Goal: Information Seeking & Learning: Learn about a topic

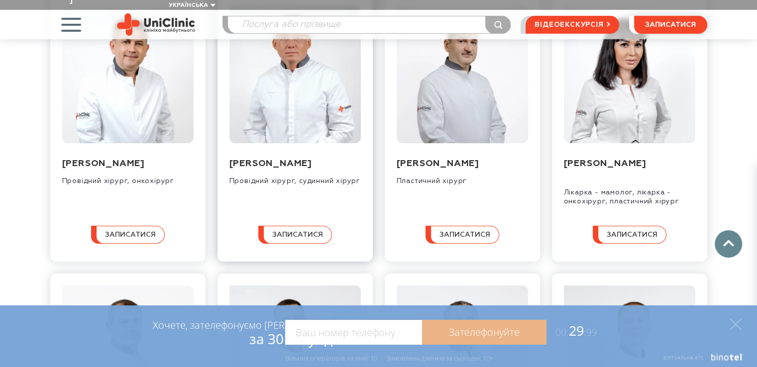
scroll to position [2836, 0]
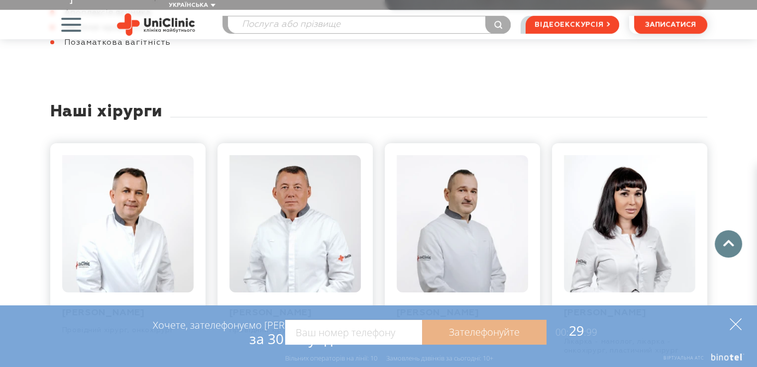
click at [734, 324] on icon at bounding box center [735, 324] width 12 height 12
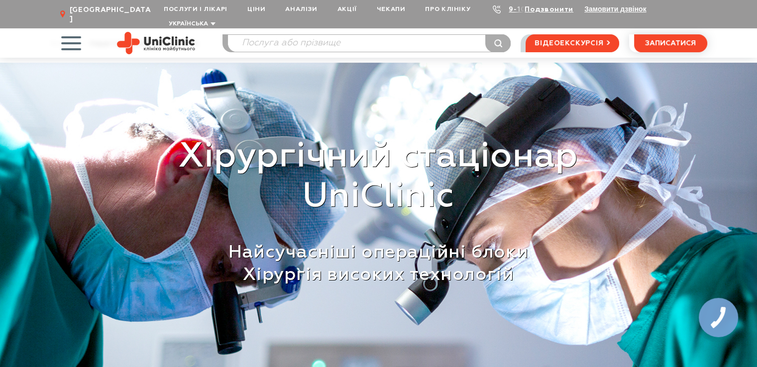
scroll to position [0, 0]
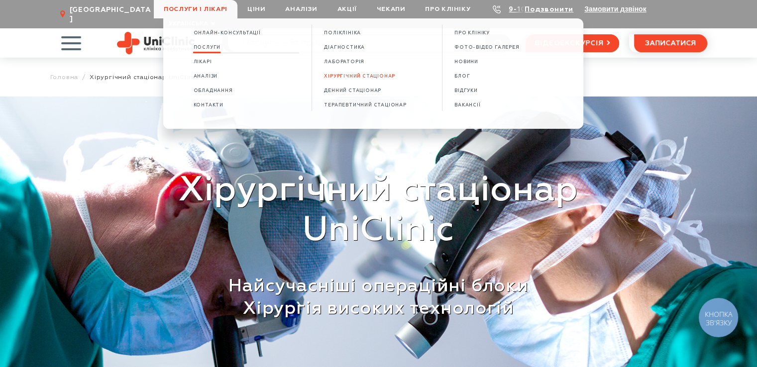
click at [215, 46] on span "Послуги" at bounding box center [206, 47] width 27 height 5
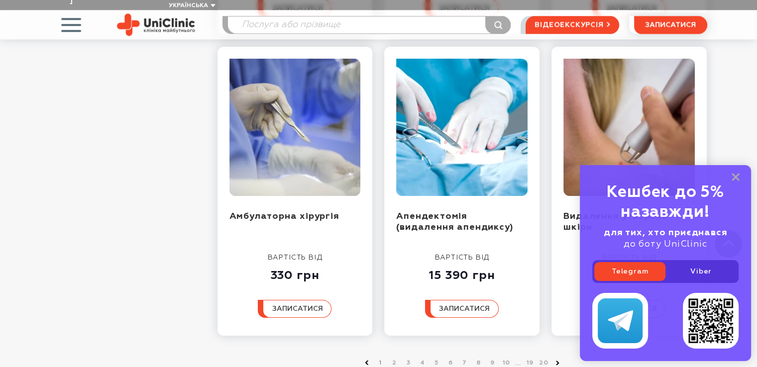
scroll to position [1145, 0]
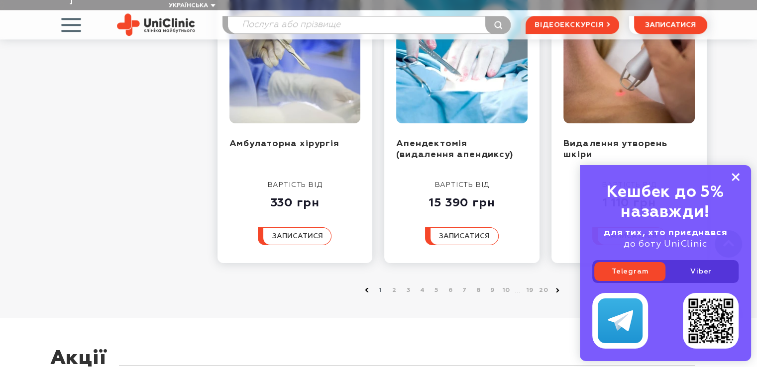
click at [736, 176] on rect at bounding box center [735, 177] width 8 height 8
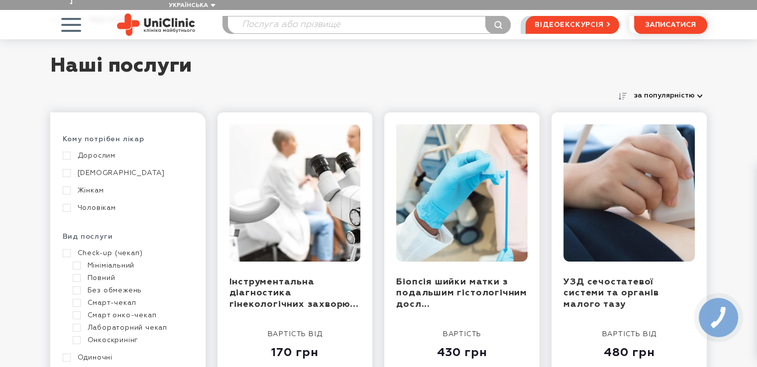
scroll to position [0, 0]
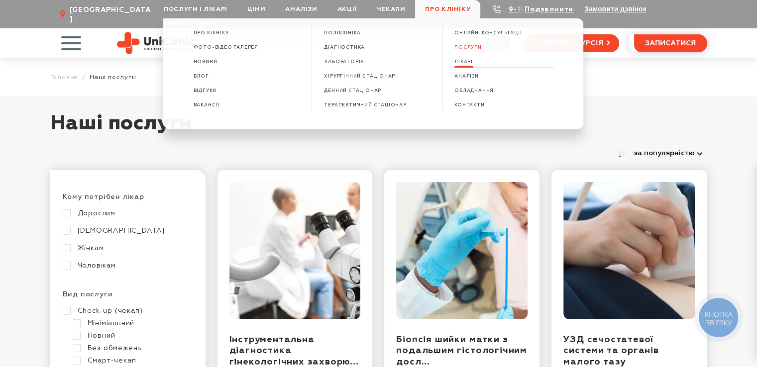
click at [464, 65] on span "ЛІКАРІ" at bounding box center [463, 61] width 18 height 5
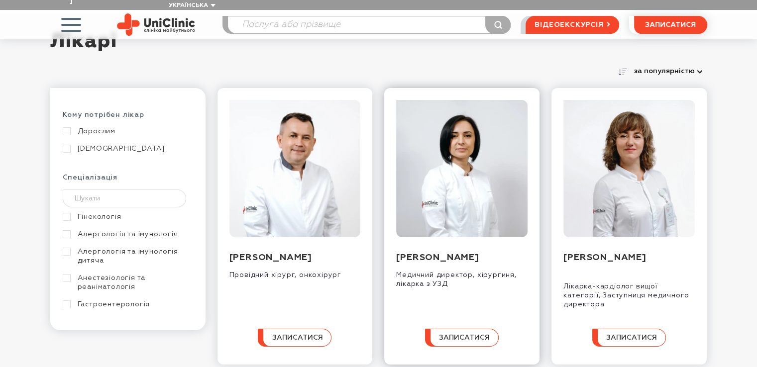
scroll to position [100, 0]
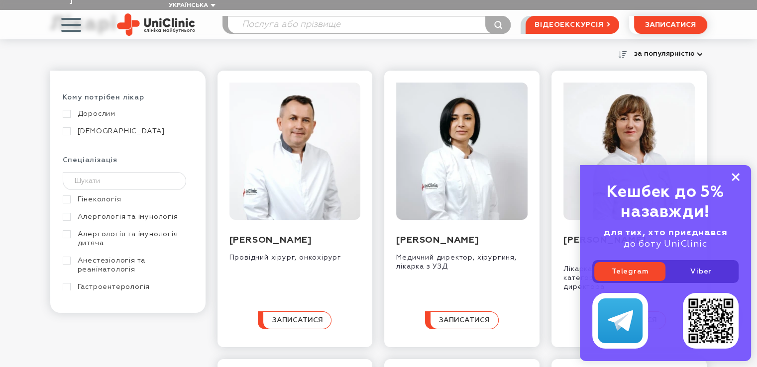
click at [735, 176] on rect at bounding box center [735, 177] width 8 height 8
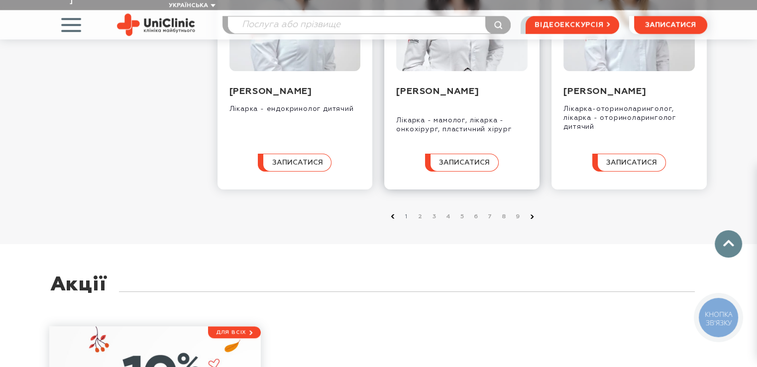
scroll to position [1095, 0]
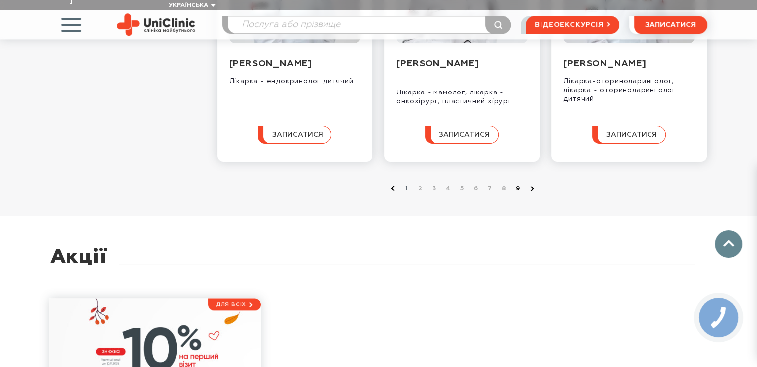
click at [518, 194] on link "9" at bounding box center [518, 189] width 10 height 10
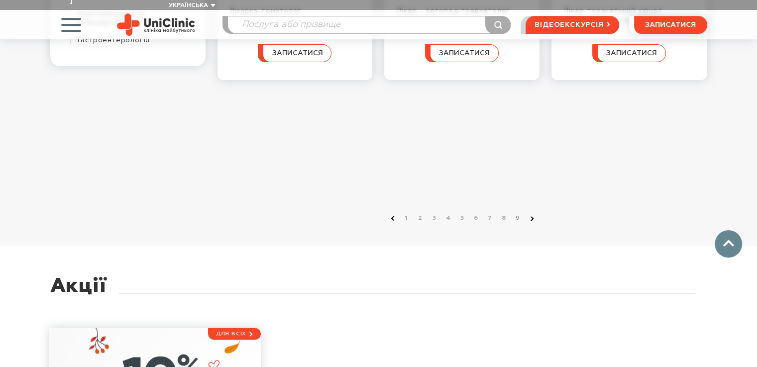
scroll to position [348, 0]
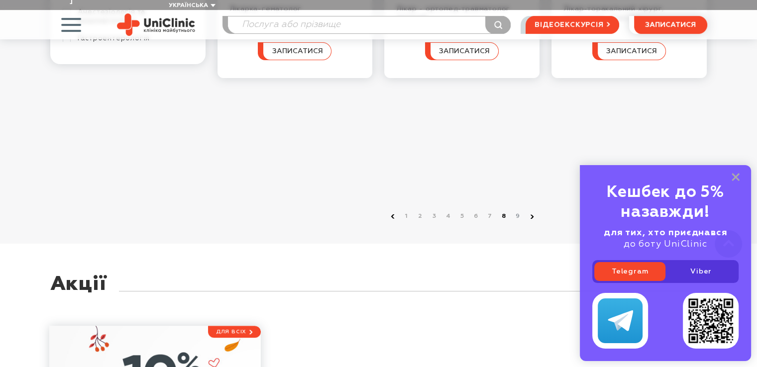
click at [504, 211] on link "8" at bounding box center [504, 216] width 10 height 10
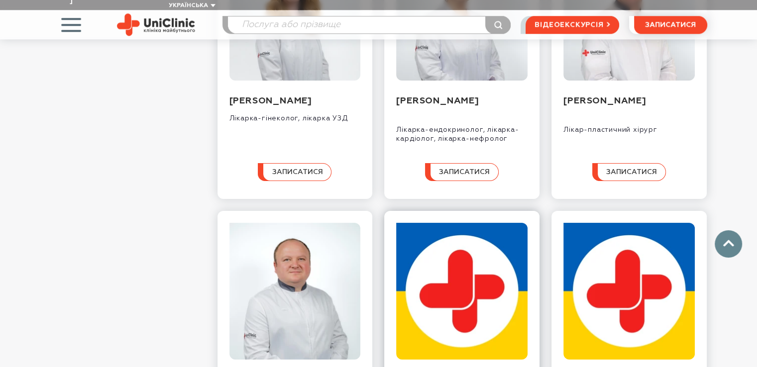
scroll to position [945, 0]
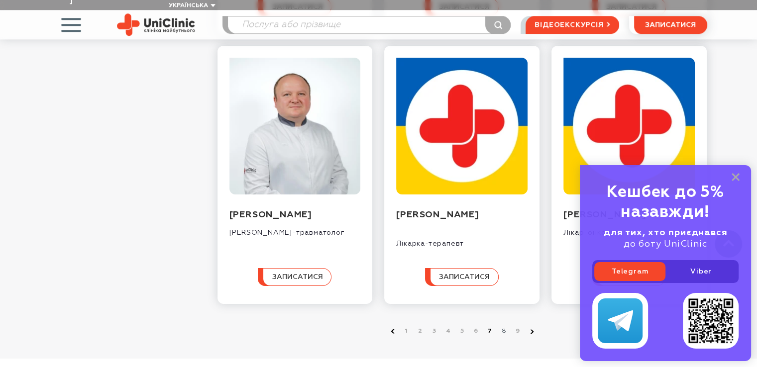
click at [488, 326] on link "7" at bounding box center [490, 331] width 10 height 10
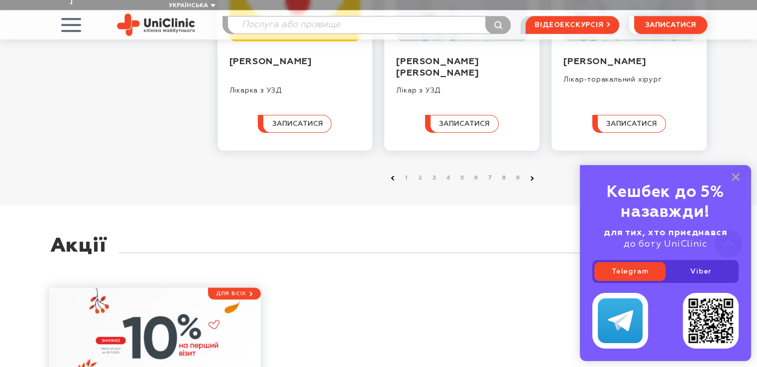
scroll to position [1095, 0]
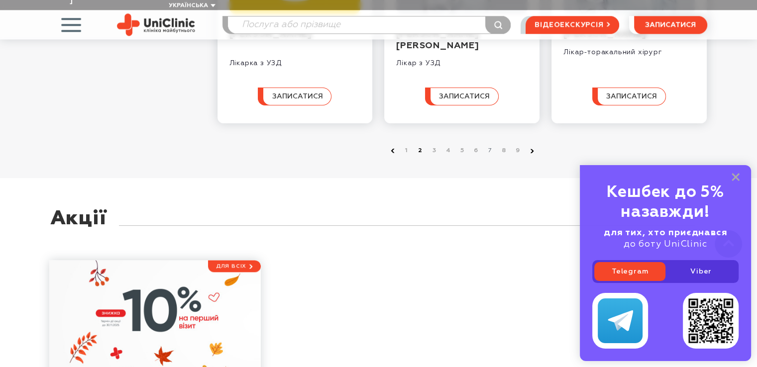
click at [421, 156] on link "2" at bounding box center [421, 151] width 10 height 10
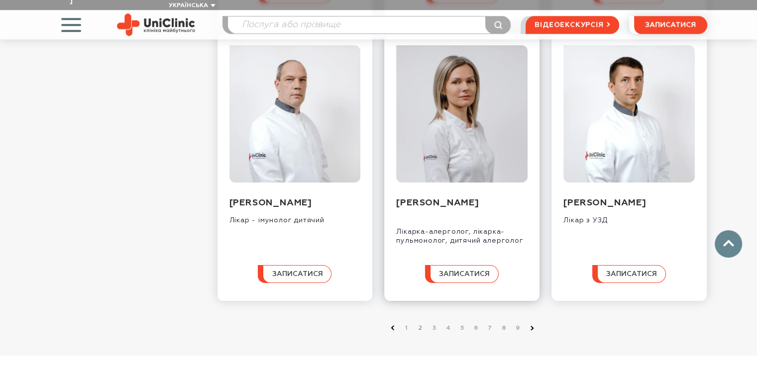
scroll to position [995, 0]
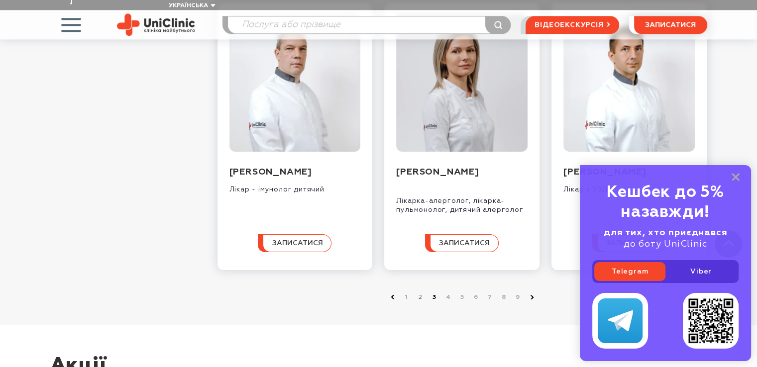
click at [435, 296] on link "3" at bounding box center [434, 298] width 10 height 10
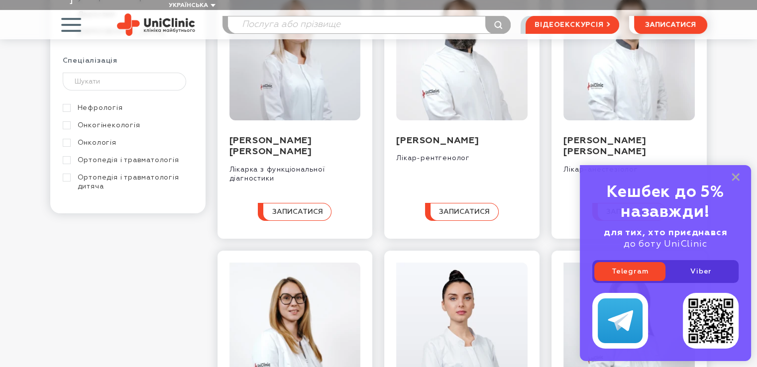
scroll to position [348, 0]
click at [68, 122] on link "Онкологія" at bounding box center [127, 126] width 128 height 9
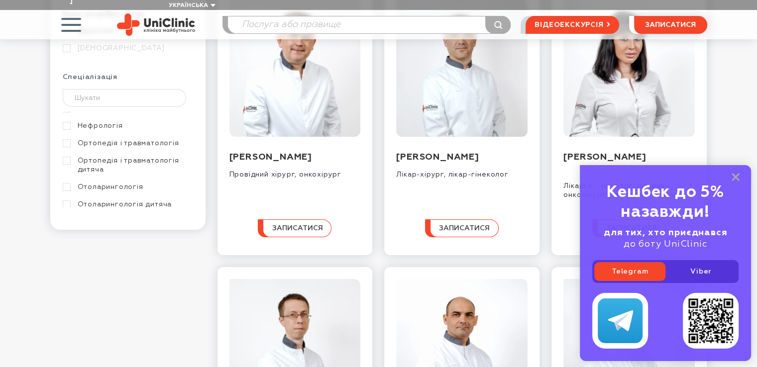
click at [66, 95] on div at bounding box center [128, 98] width 130 height 18
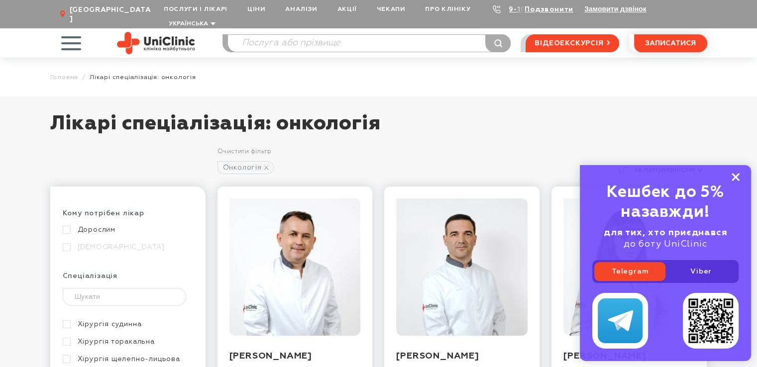
click at [731, 176] on icon at bounding box center [735, 177] width 8 height 8
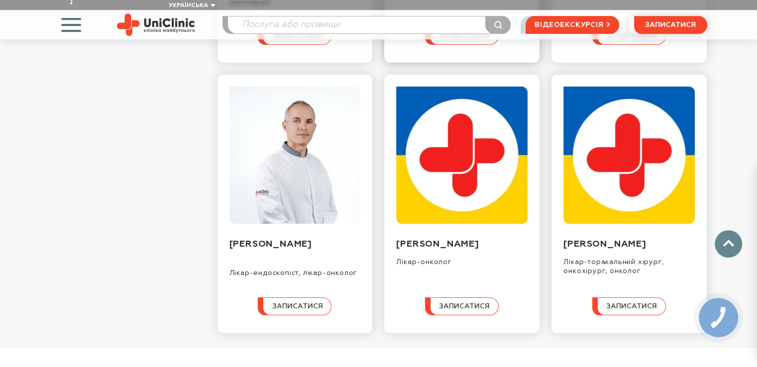
scroll to position [746, 0]
